Goal: Task Accomplishment & Management: Complete application form

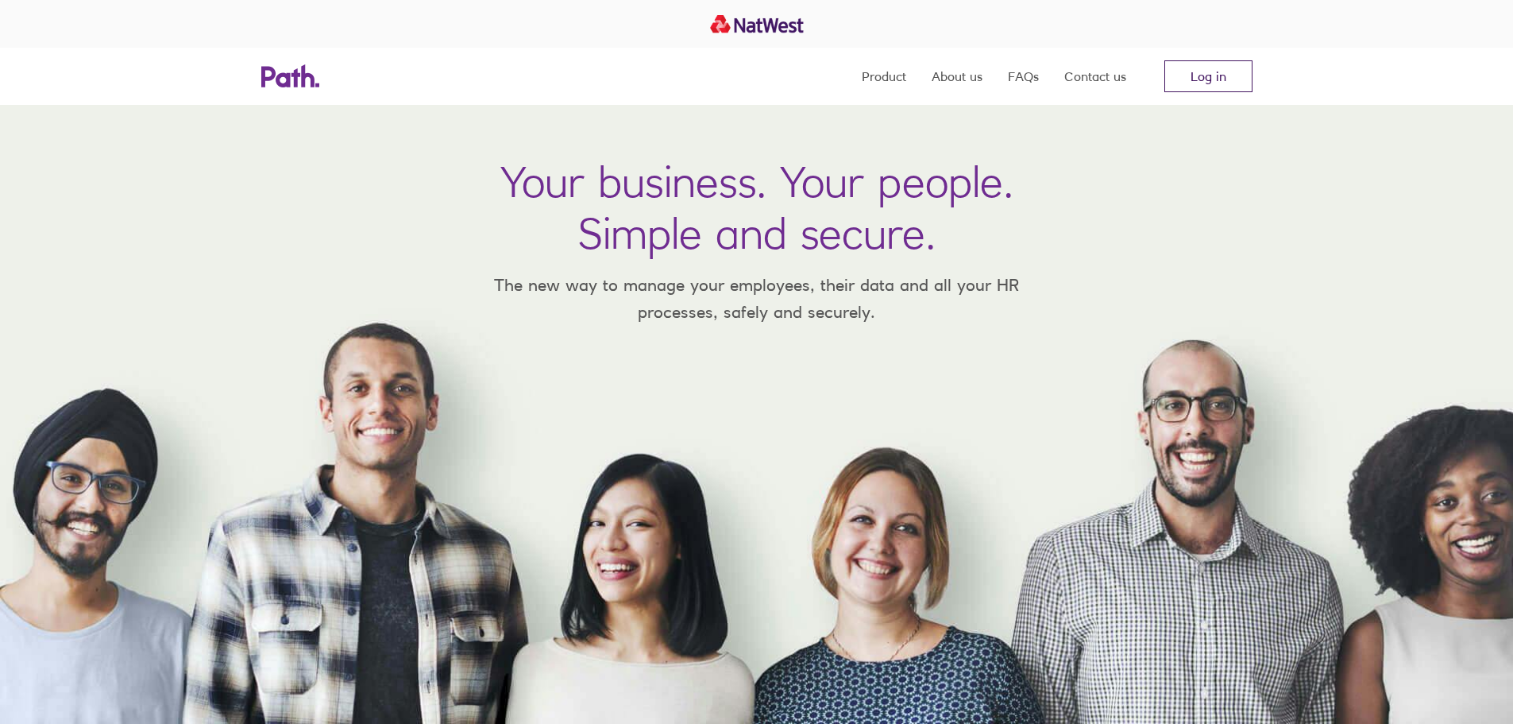
click at [1250, 80] on link "Log in" at bounding box center [1209, 76] width 88 height 32
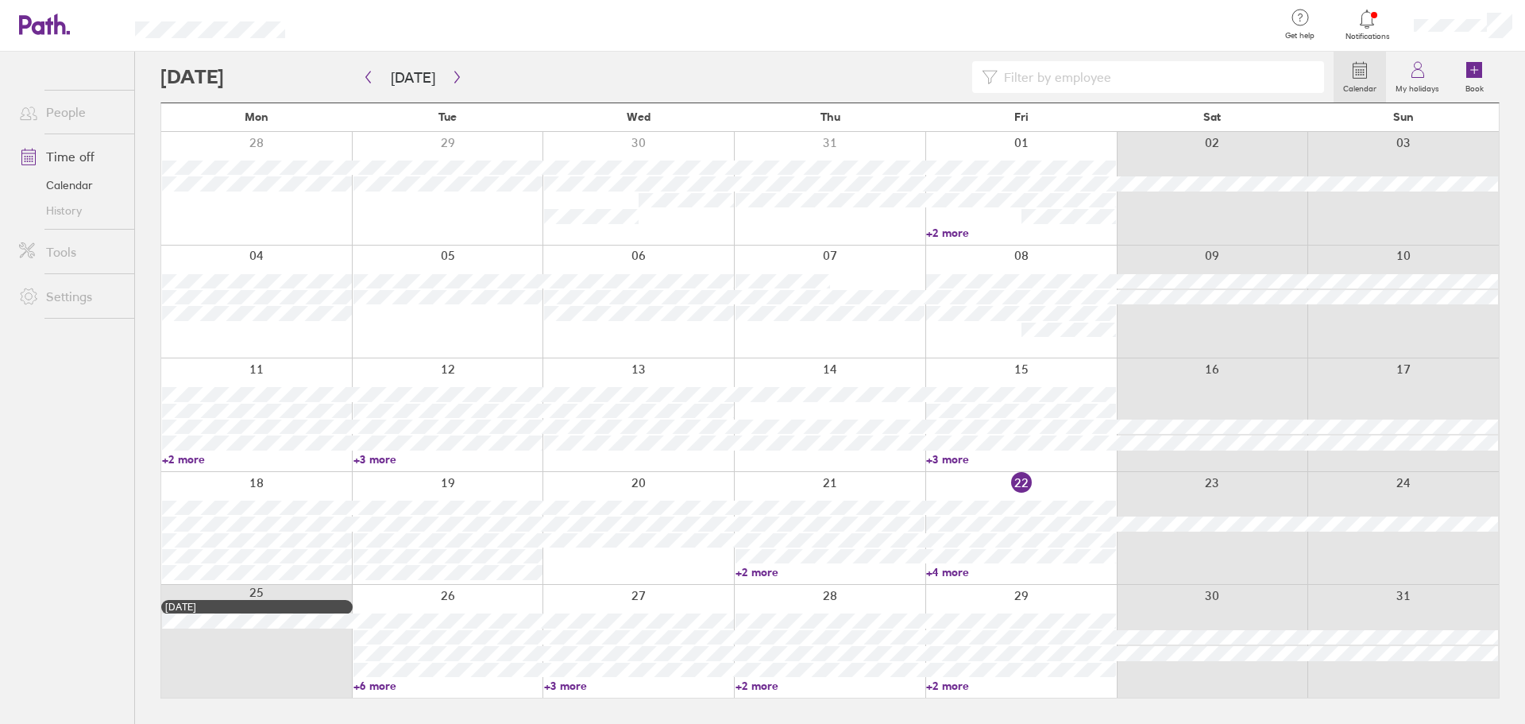
click at [1461, 37] on div at bounding box center [1463, 25] width 124 height 51
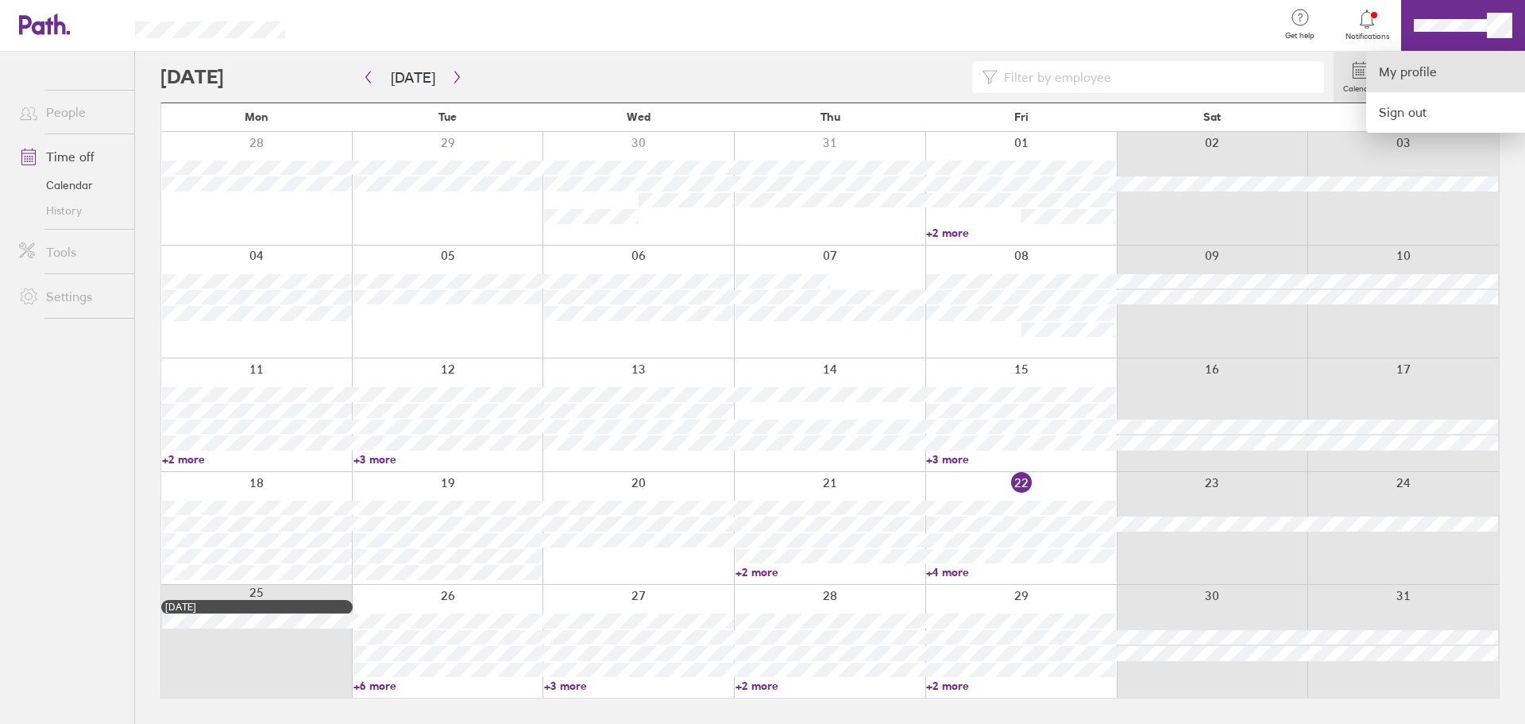
click at [1431, 71] on link "My profile" at bounding box center [1445, 72] width 159 height 41
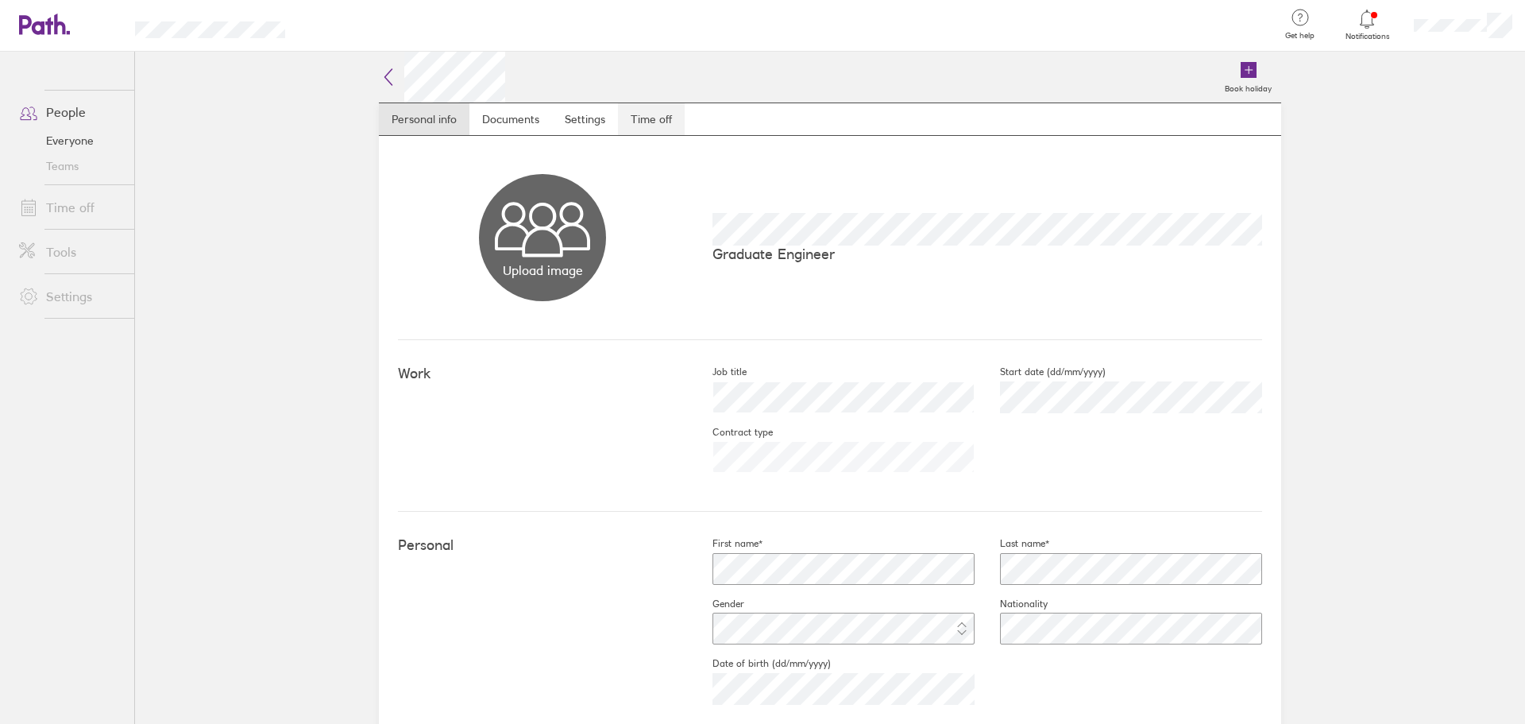
click at [657, 126] on link "Time off" at bounding box center [651, 119] width 67 height 32
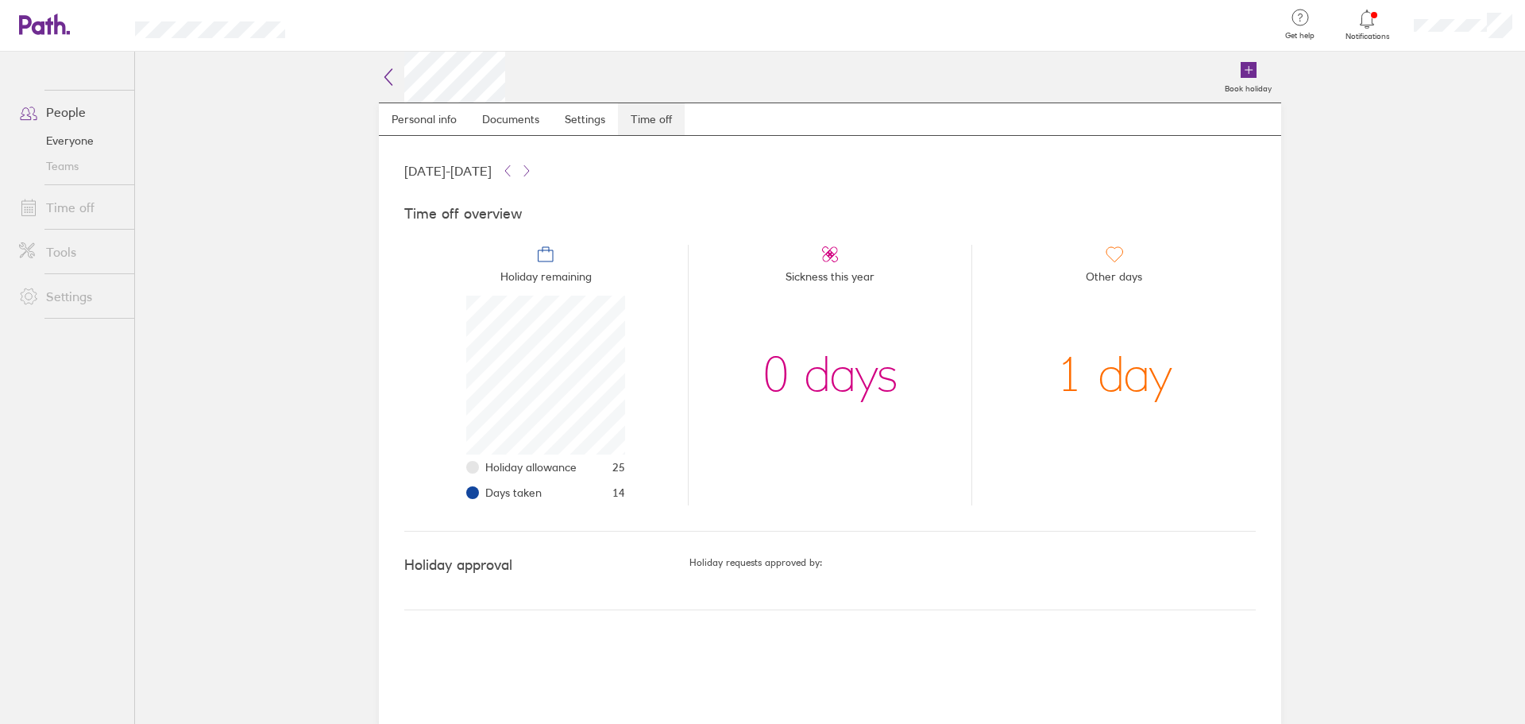
scroll to position [159, 159]
drag, startPoint x: 620, startPoint y: 500, endPoint x: 607, endPoint y: 495, distance: 13.9
click at [607, 495] on li "Days taken 14" at bounding box center [555, 492] width 140 height 25
click at [93, 124] on link "People" at bounding box center [70, 112] width 128 height 32
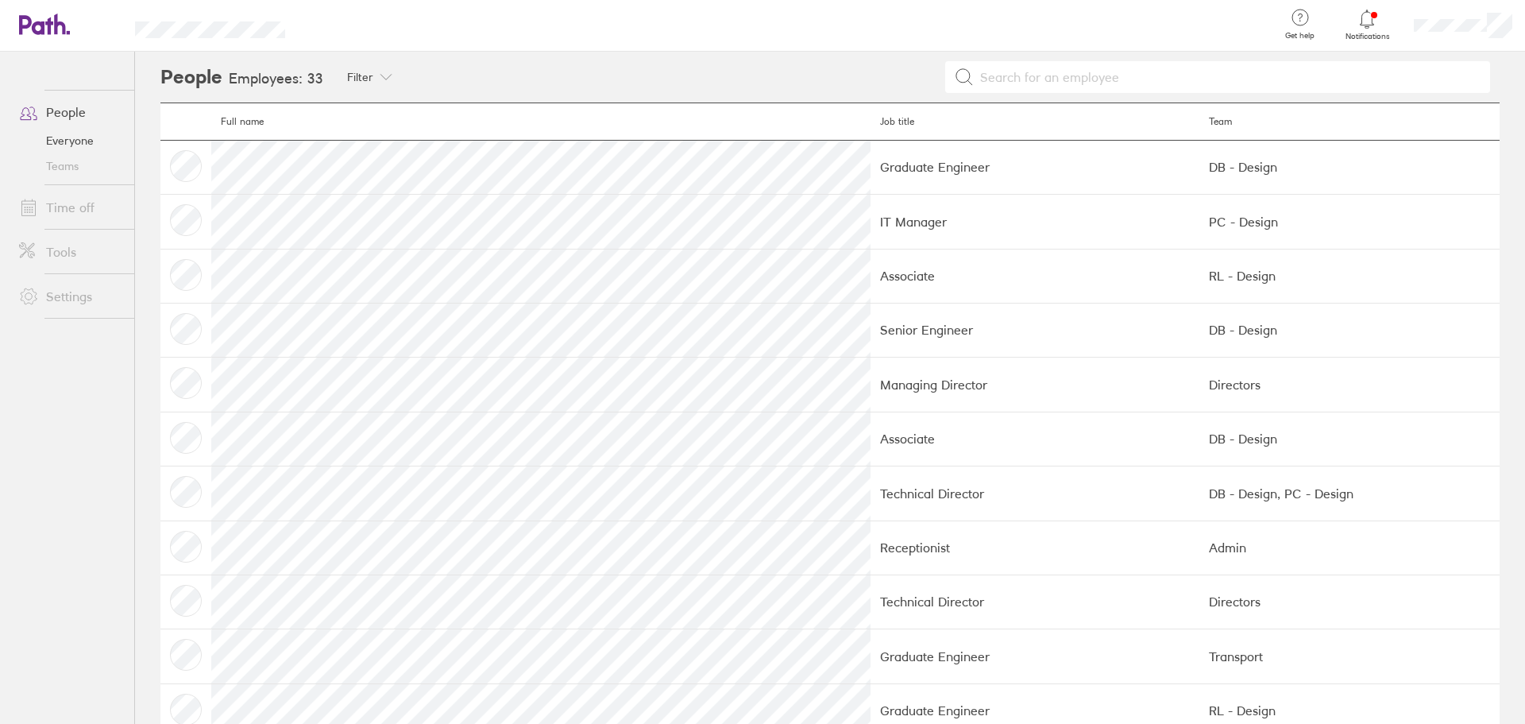
click at [117, 216] on link "Time off" at bounding box center [70, 207] width 128 height 32
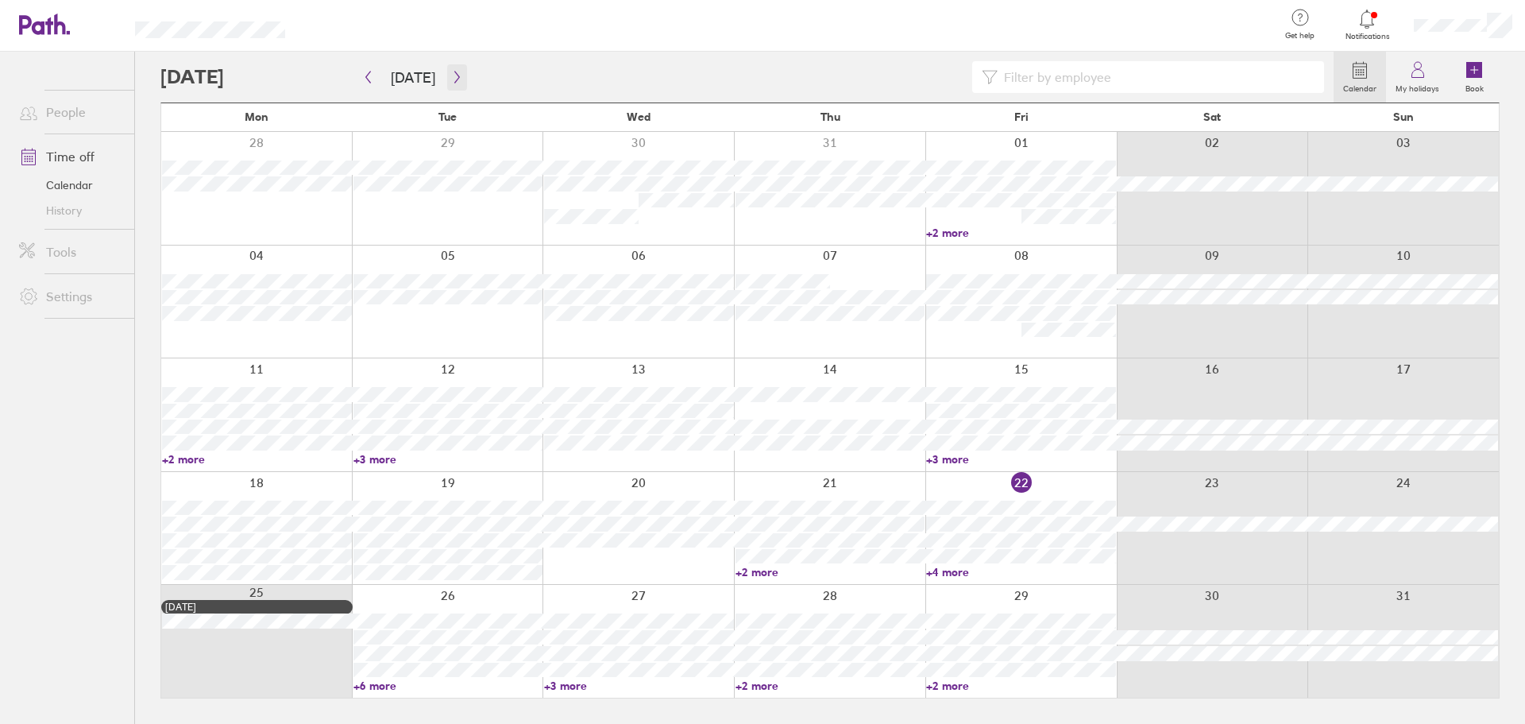
click at [451, 75] on icon "button" at bounding box center [457, 77] width 12 height 13
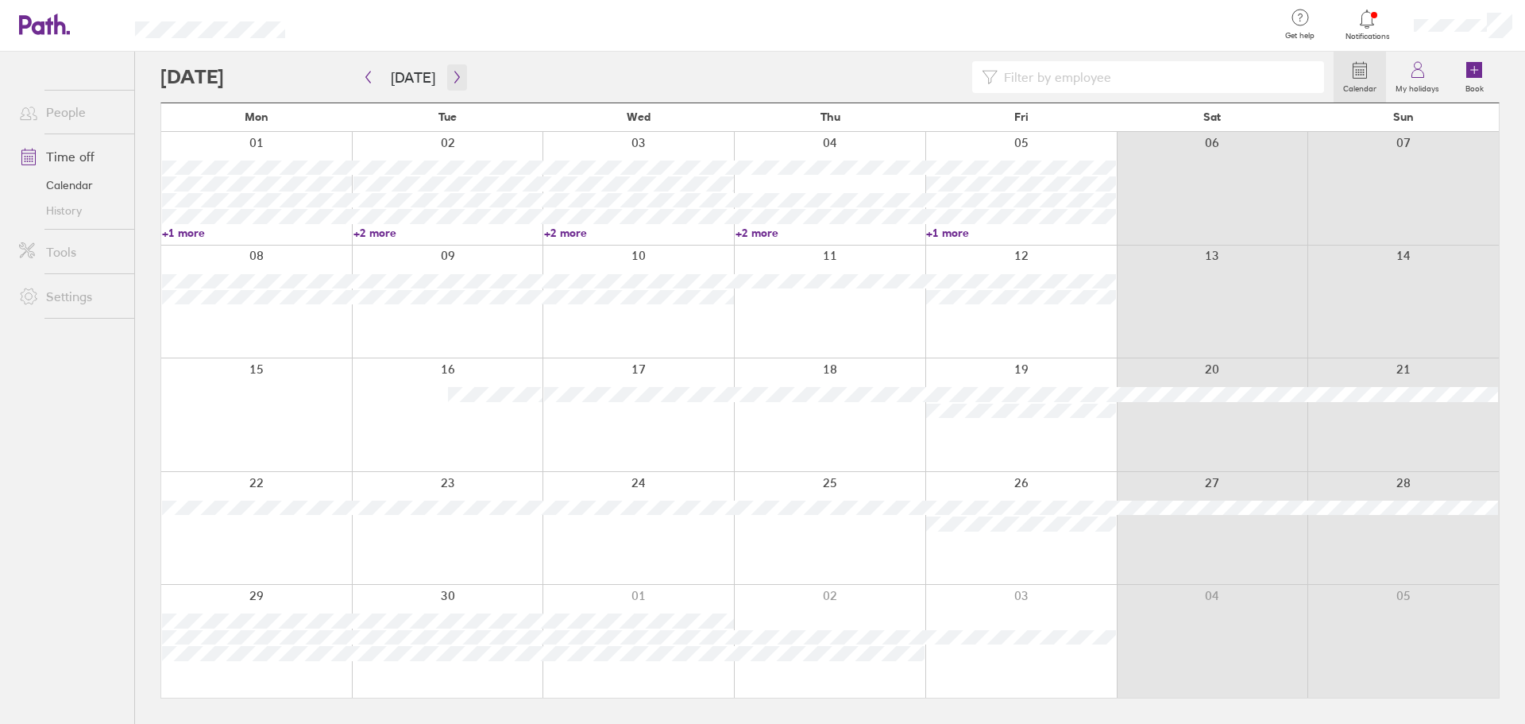
click at [459, 72] on button "button" at bounding box center [457, 77] width 20 height 26
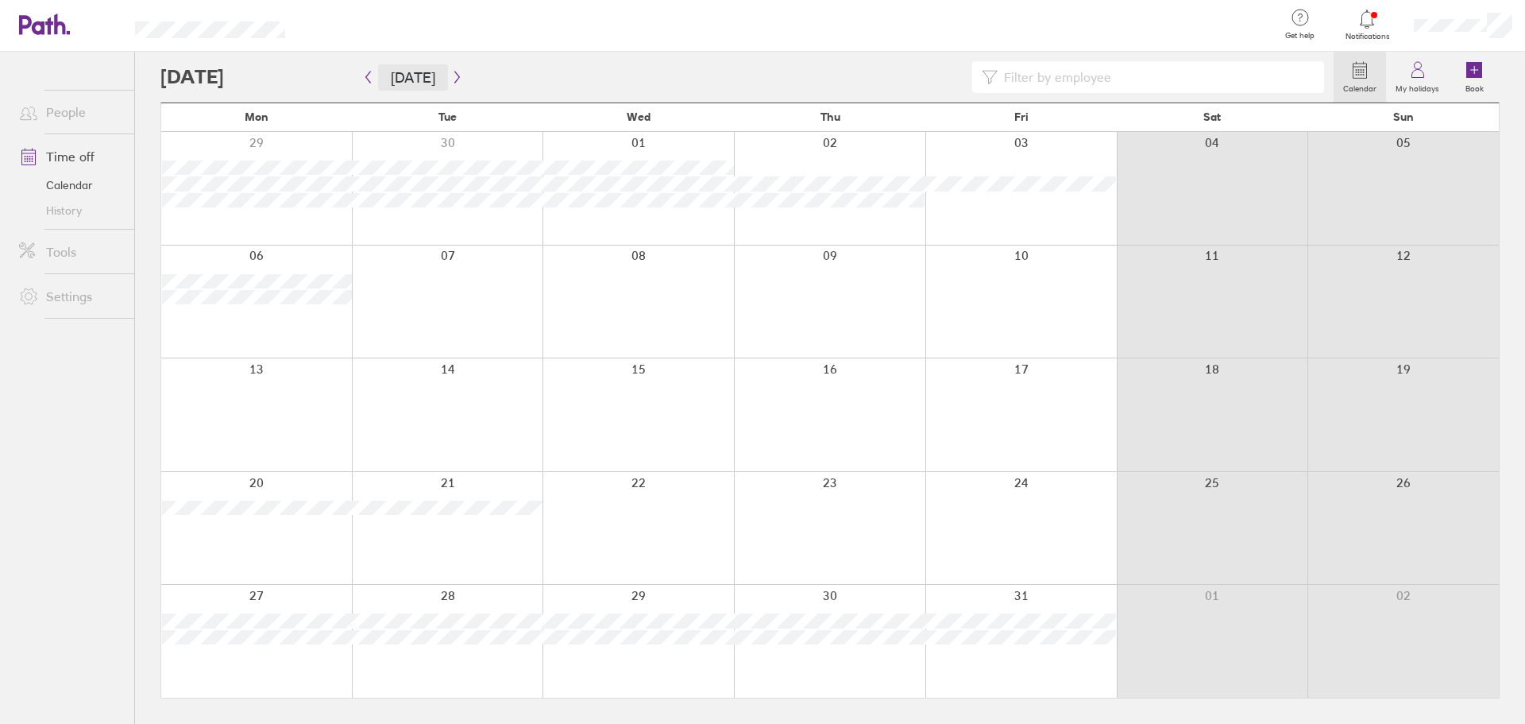
click at [432, 73] on button "[DATE]" at bounding box center [413, 77] width 70 height 26
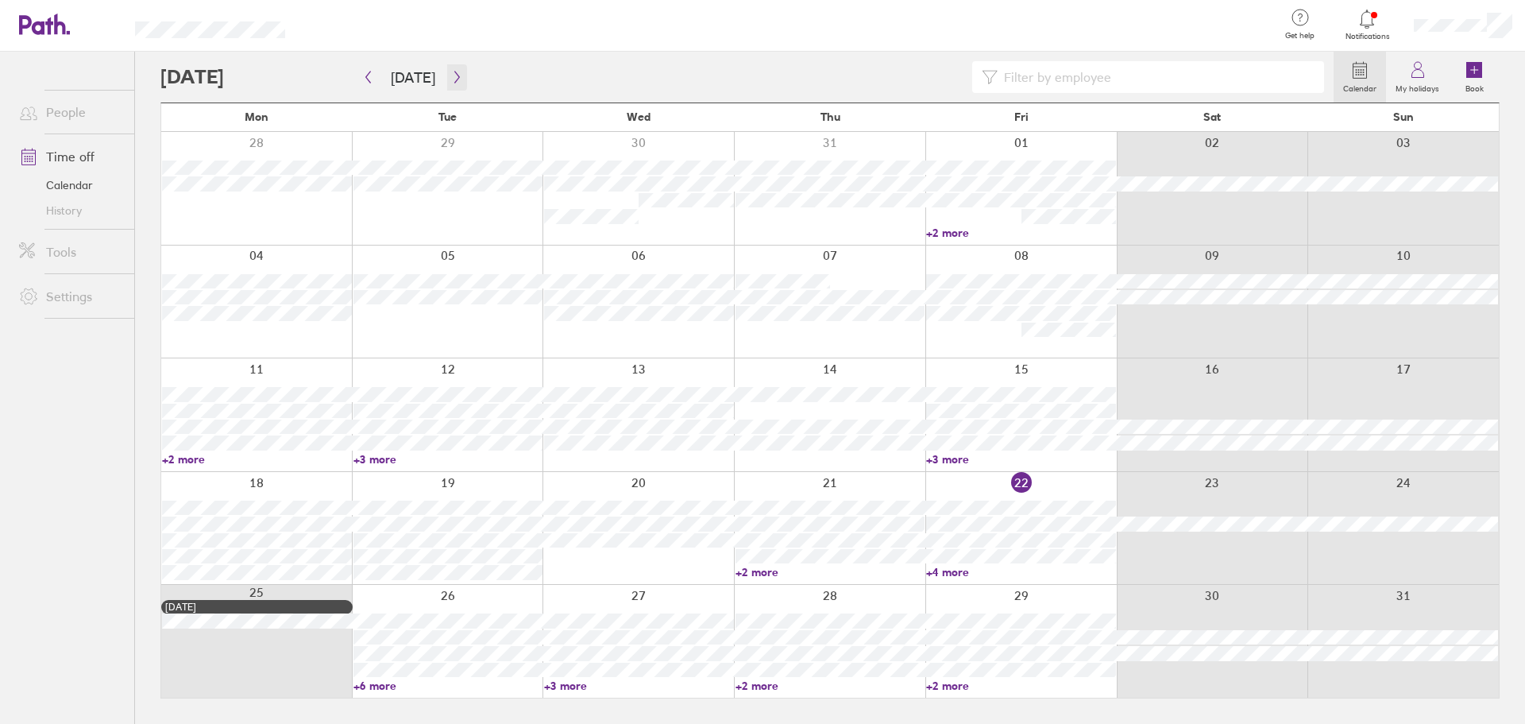
click at [451, 71] on icon "button" at bounding box center [457, 77] width 12 height 13
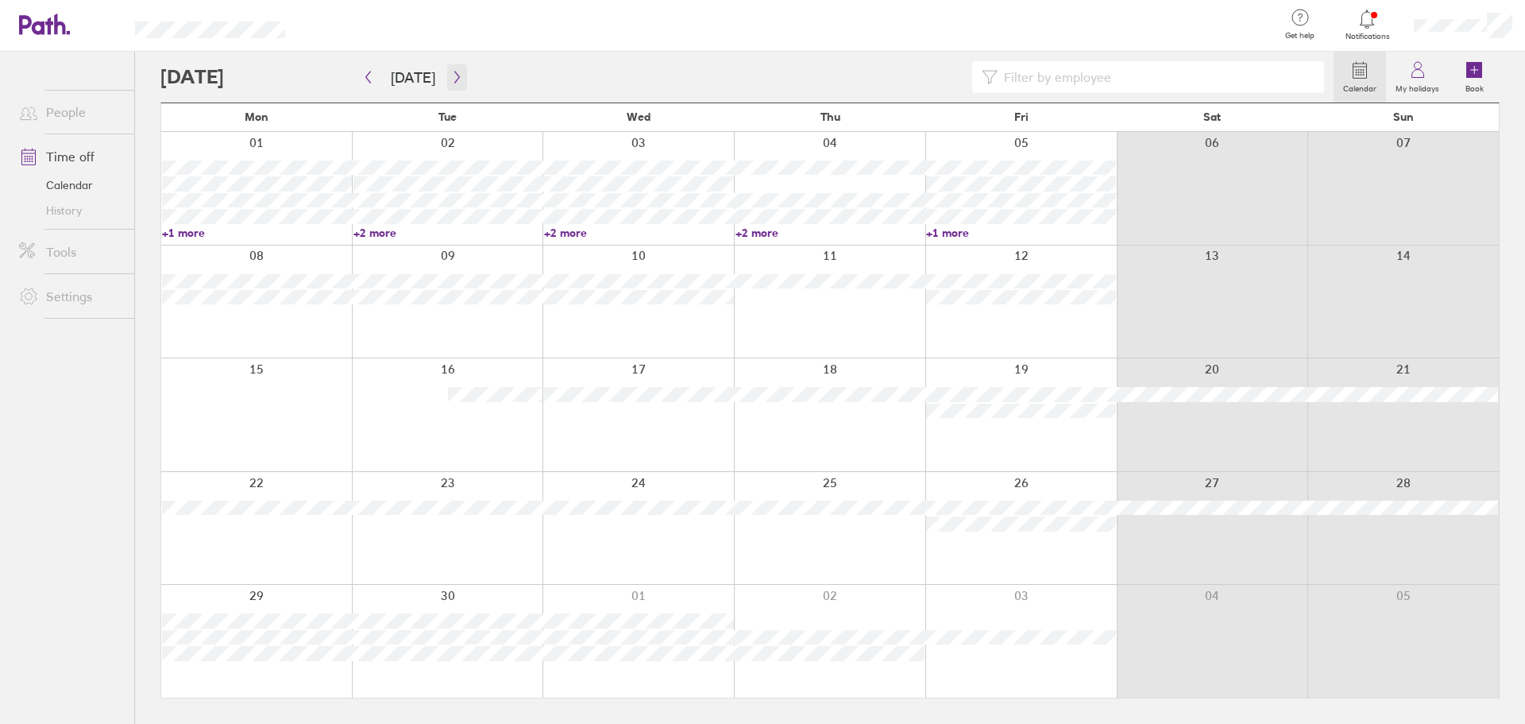
click at [459, 77] on button "button" at bounding box center [457, 77] width 20 height 26
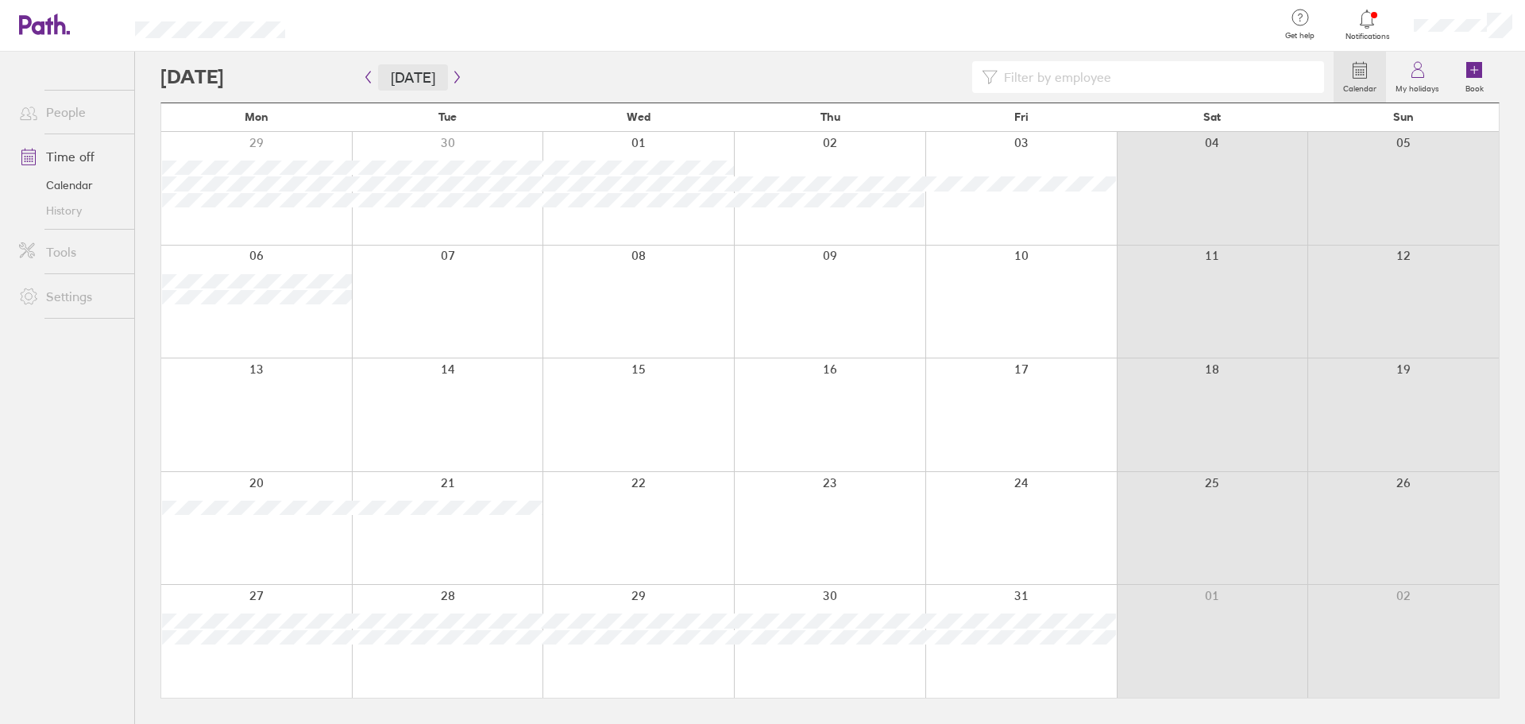
click at [398, 79] on button "[DATE]" at bounding box center [413, 77] width 70 height 26
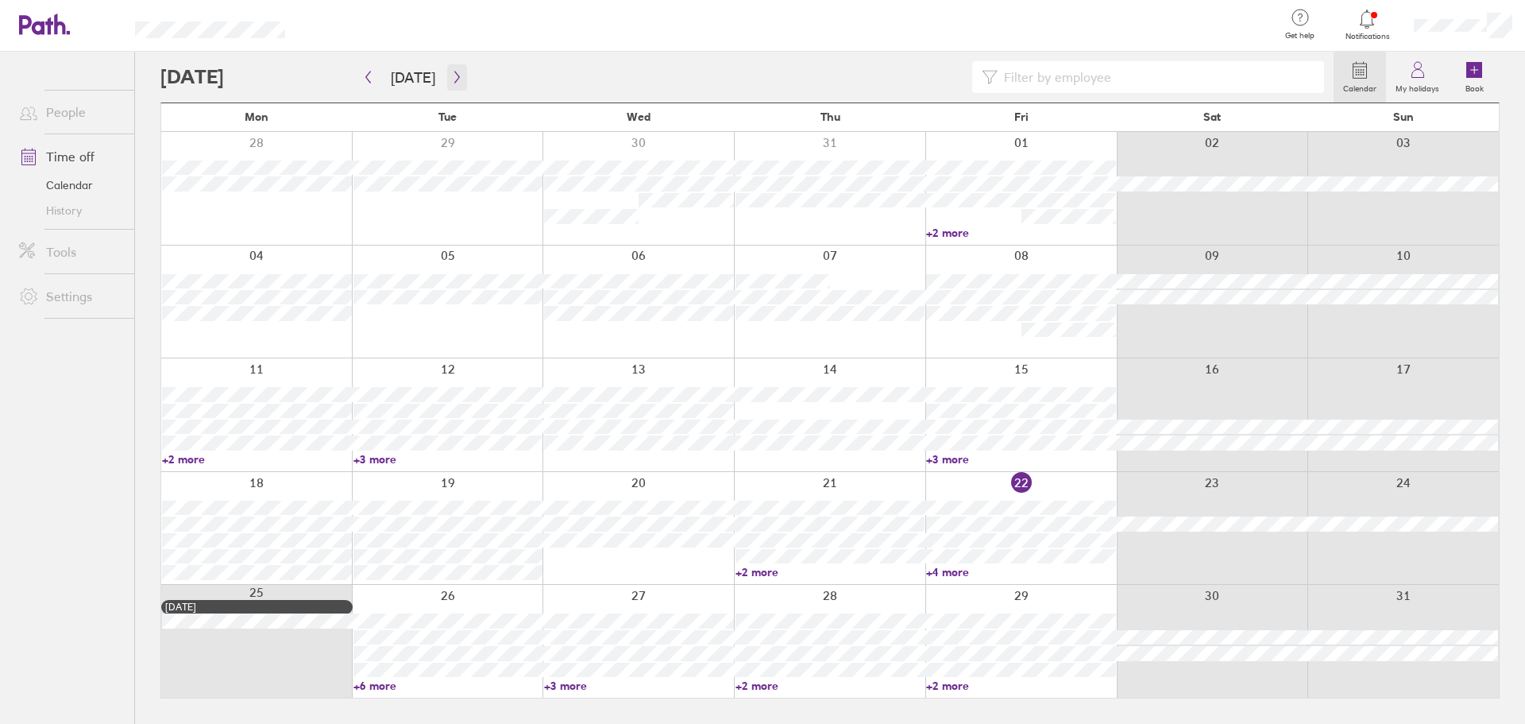
click at [451, 71] on icon "button" at bounding box center [457, 77] width 12 height 13
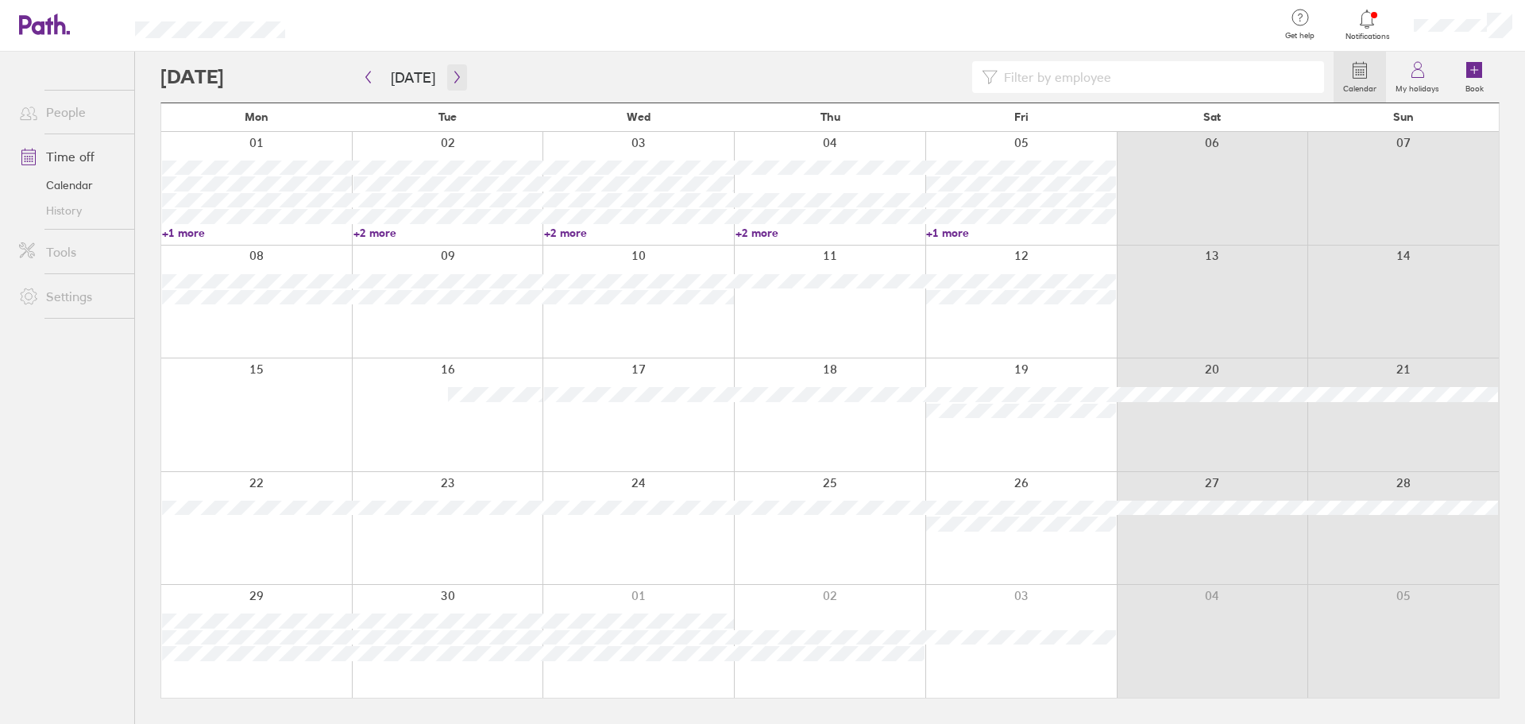
click at [451, 75] on icon "button" at bounding box center [457, 77] width 12 height 13
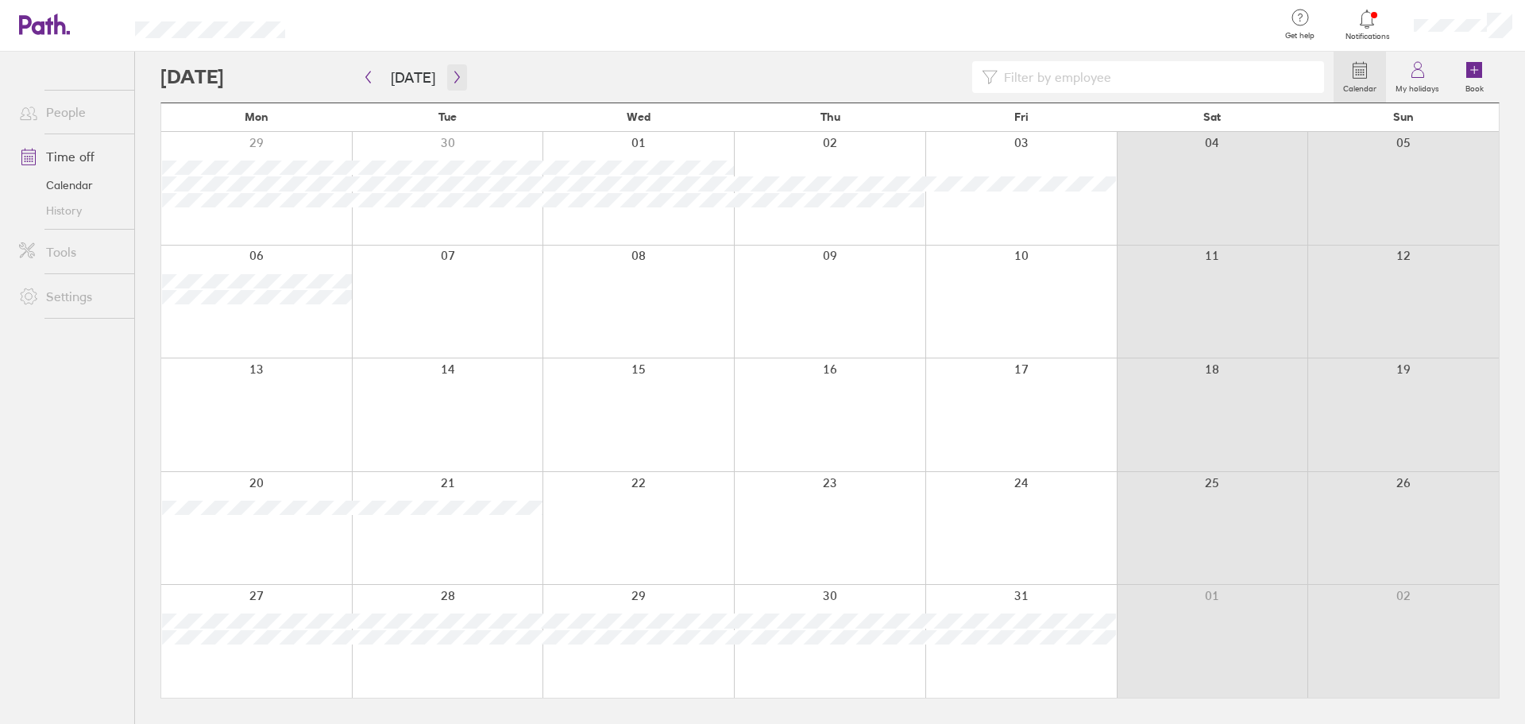
click at [451, 75] on icon "button" at bounding box center [457, 77] width 12 height 13
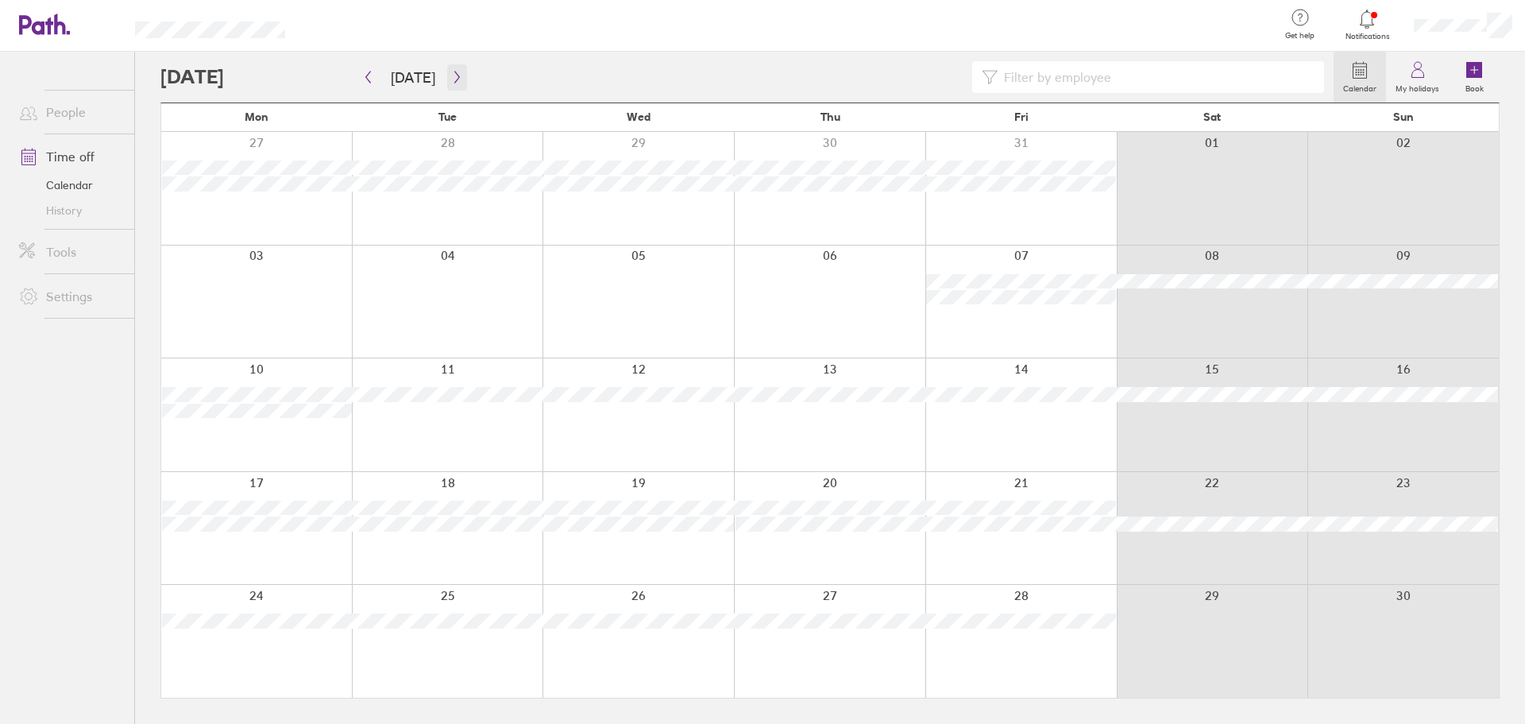
click at [451, 75] on icon "button" at bounding box center [457, 77] width 12 height 13
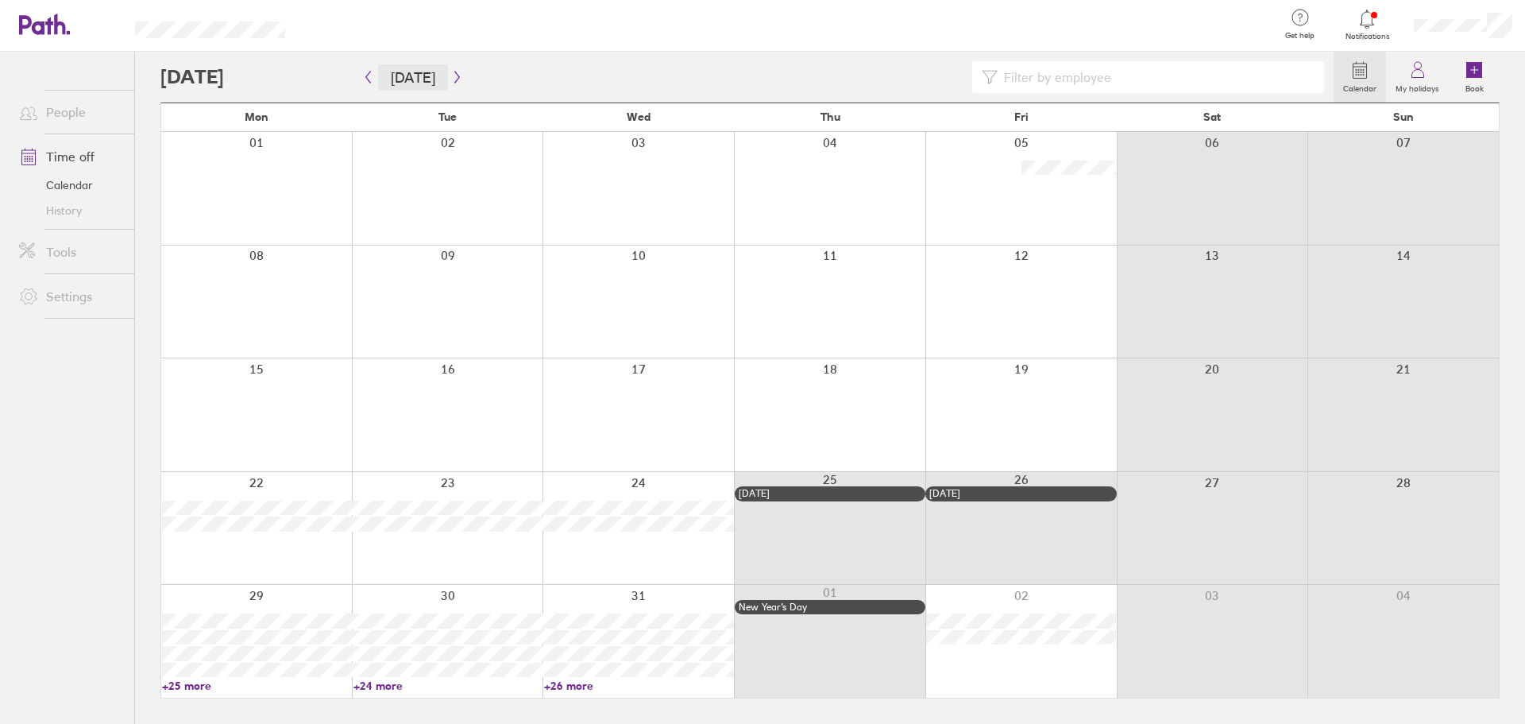
click at [407, 85] on button "[DATE]" at bounding box center [413, 77] width 70 height 26
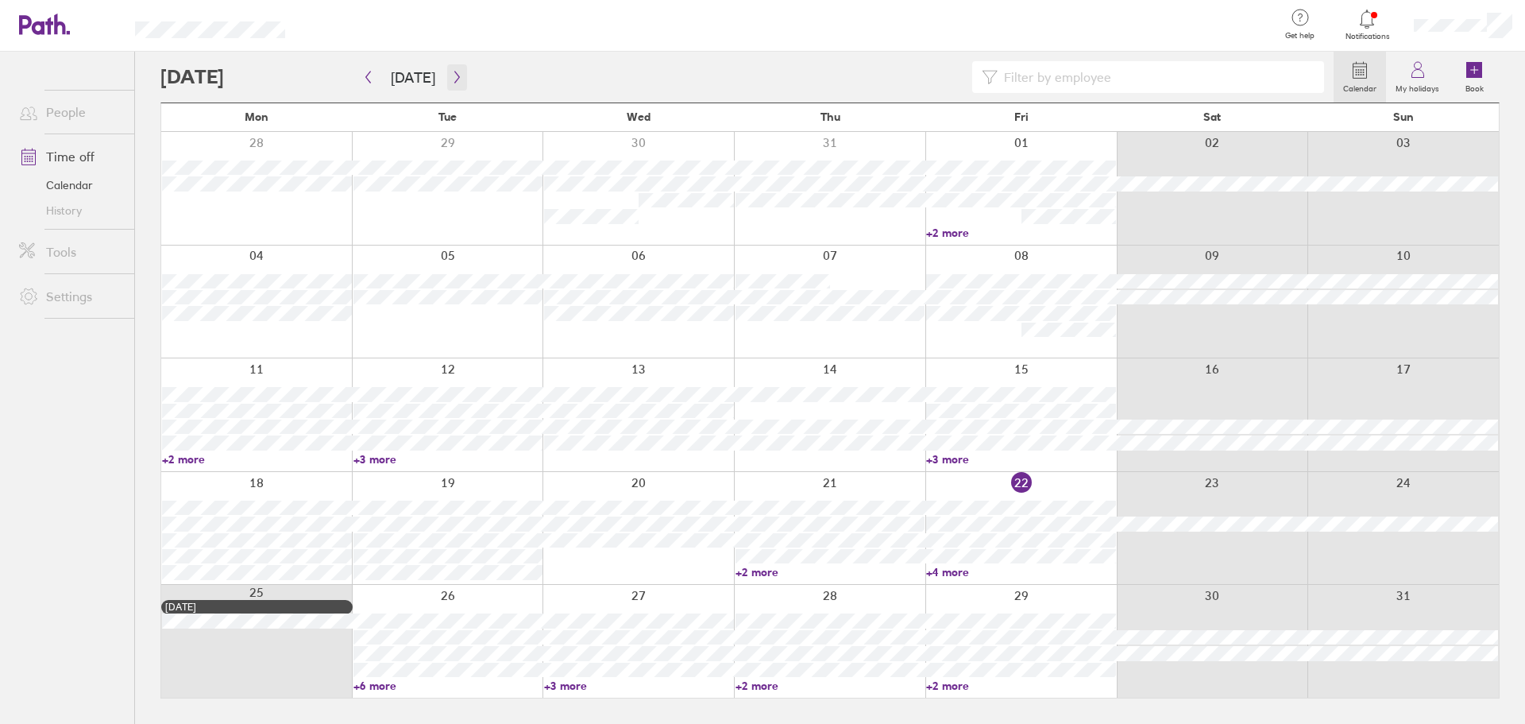
click at [454, 79] on icon "button" at bounding box center [456, 77] width 5 height 12
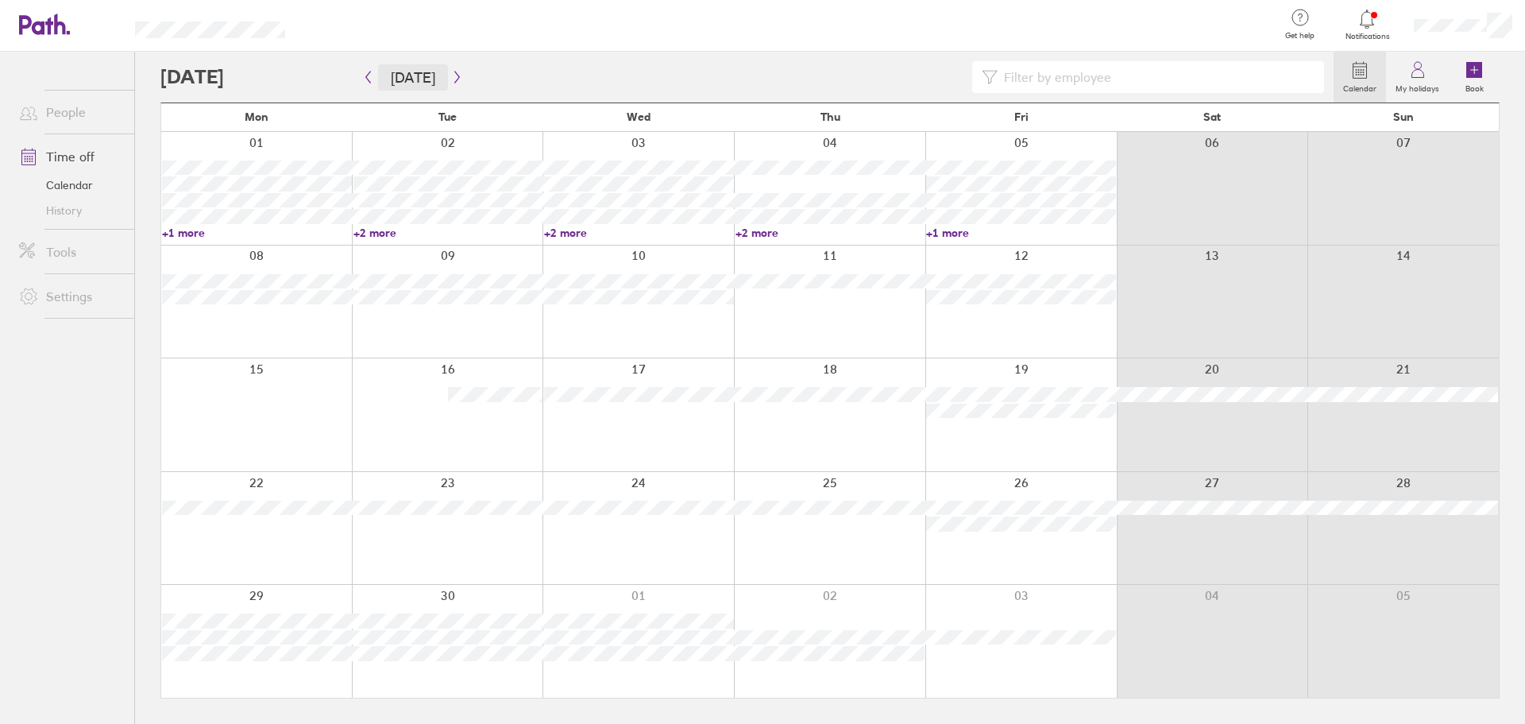
click at [408, 72] on button "[DATE]" at bounding box center [413, 77] width 70 height 26
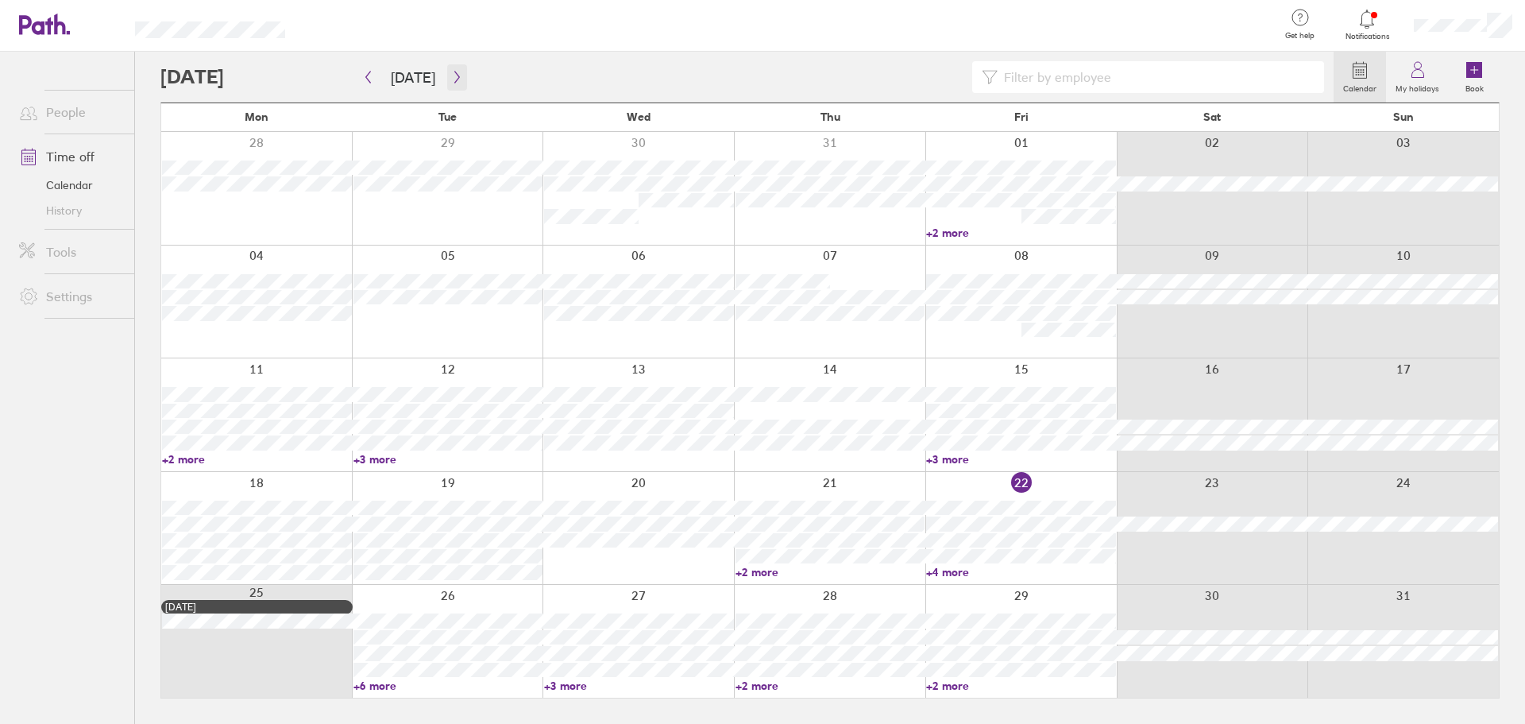
click at [455, 79] on icon "button" at bounding box center [457, 77] width 12 height 13
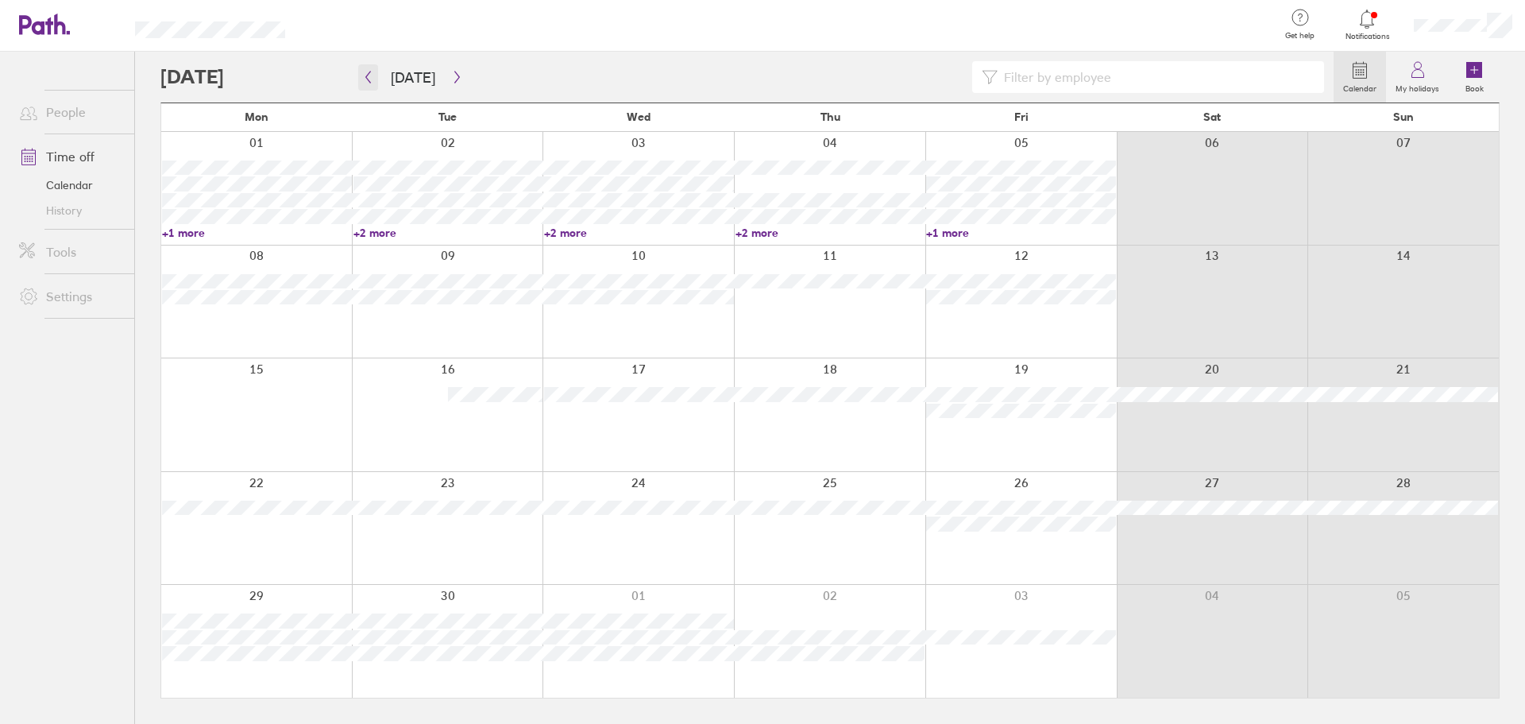
click at [362, 75] on icon "button" at bounding box center [368, 77] width 12 height 13
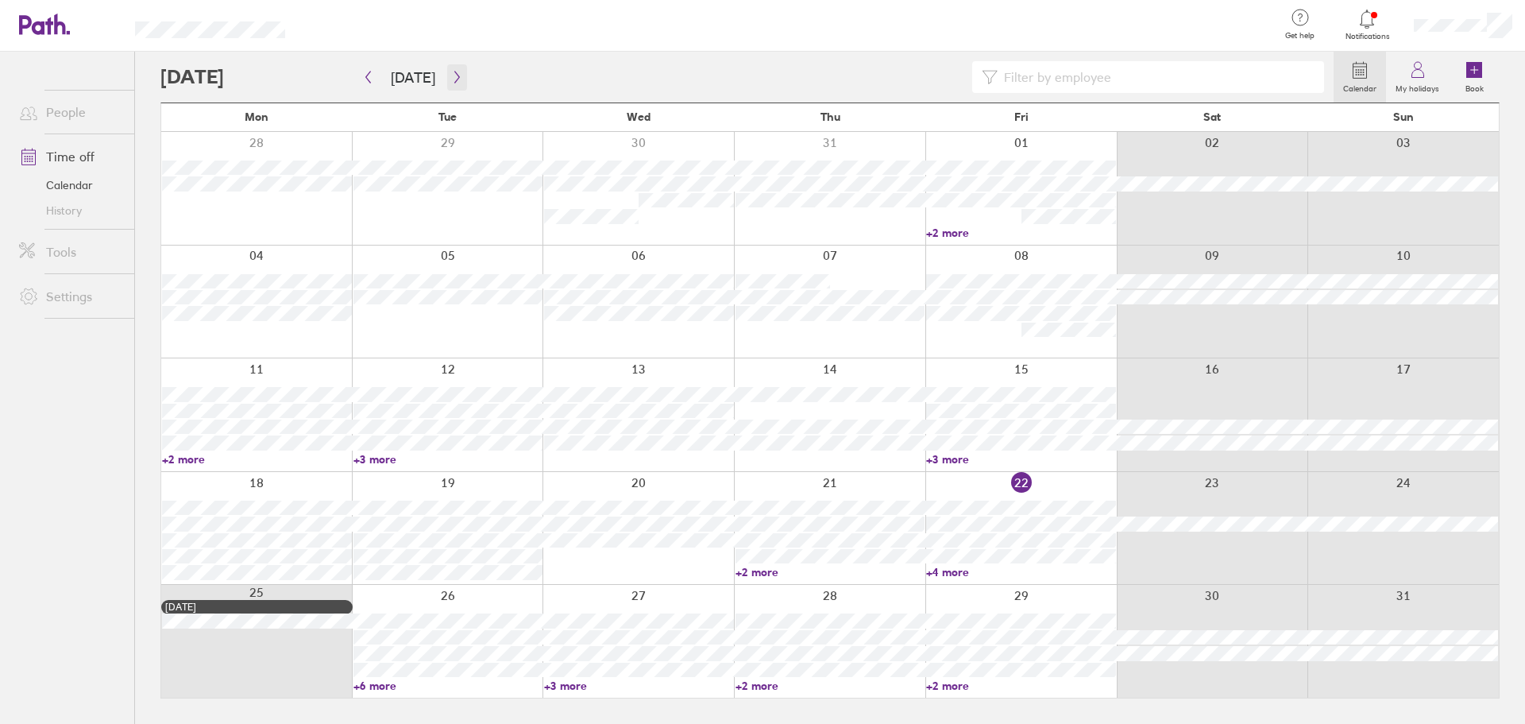
click at [455, 73] on icon "button" at bounding box center [457, 77] width 12 height 13
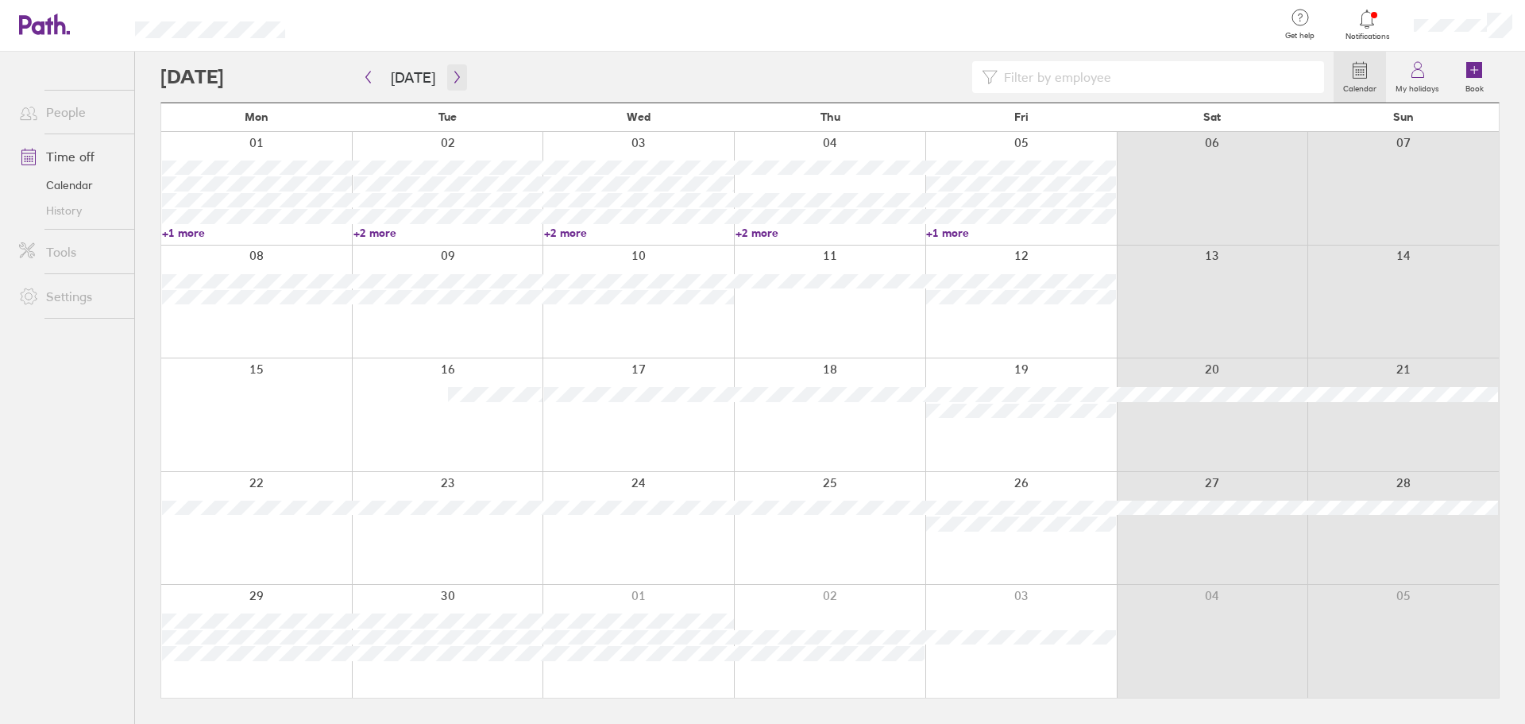
click at [455, 73] on icon "button" at bounding box center [457, 77] width 12 height 13
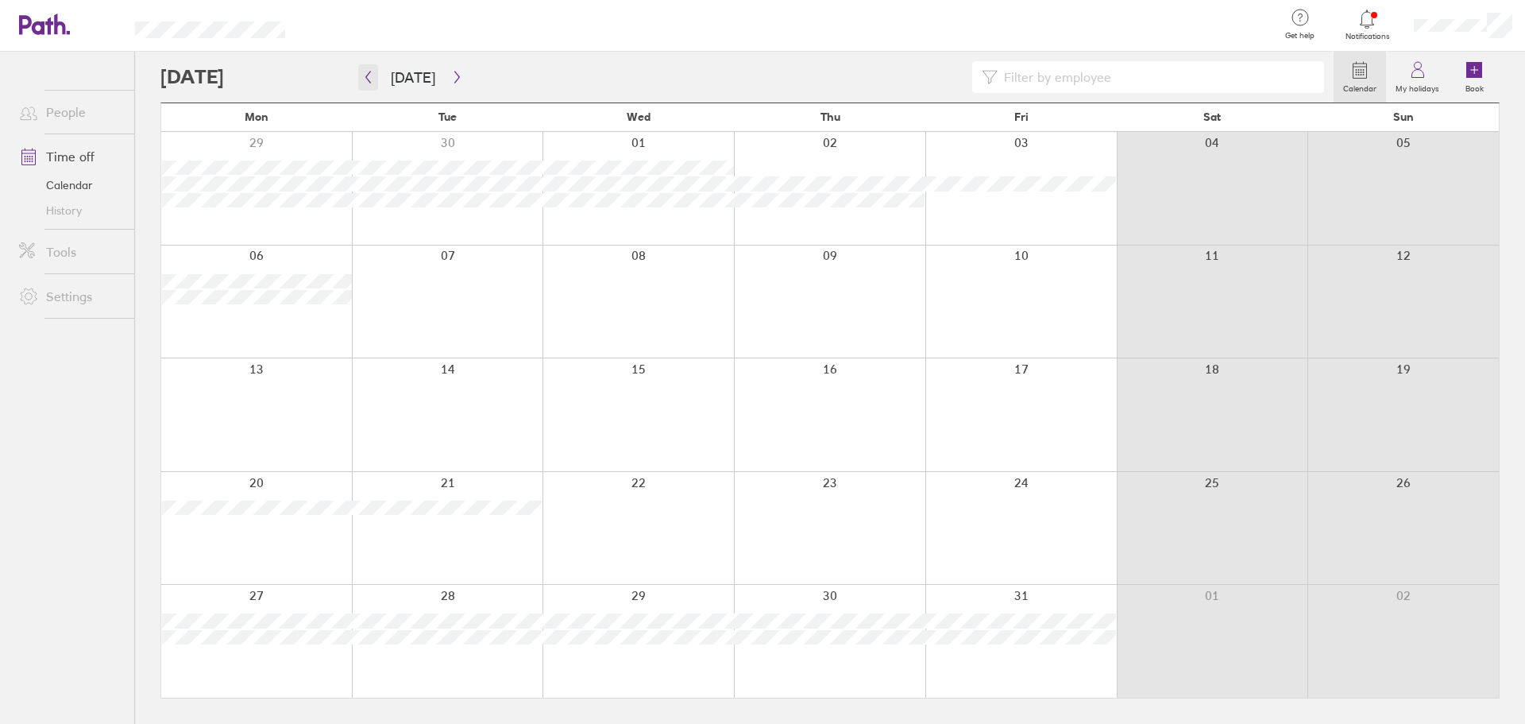
click at [363, 79] on icon "button" at bounding box center [368, 77] width 12 height 13
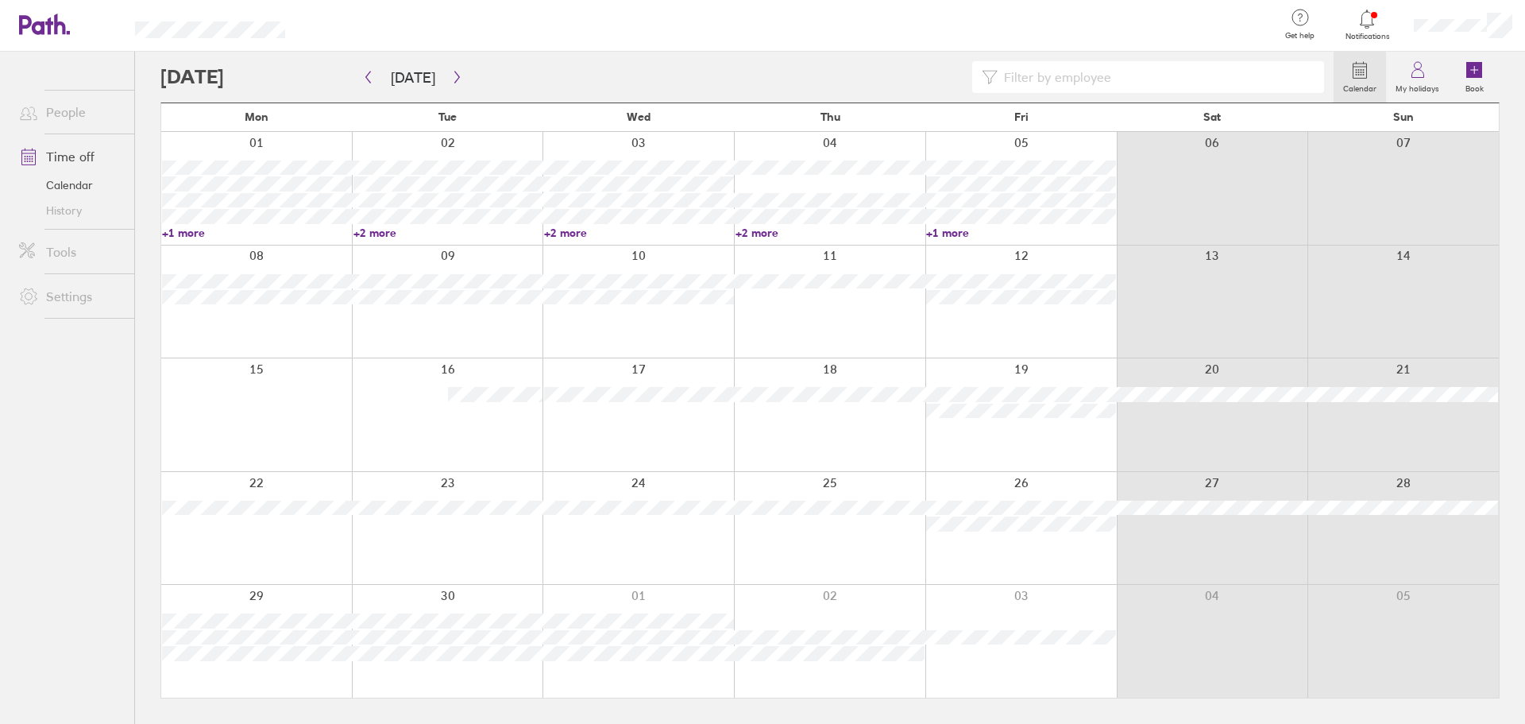
click at [308, 404] on div at bounding box center [256, 414] width 191 height 113
